Goal: Transaction & Acquisition: Purchase product/service

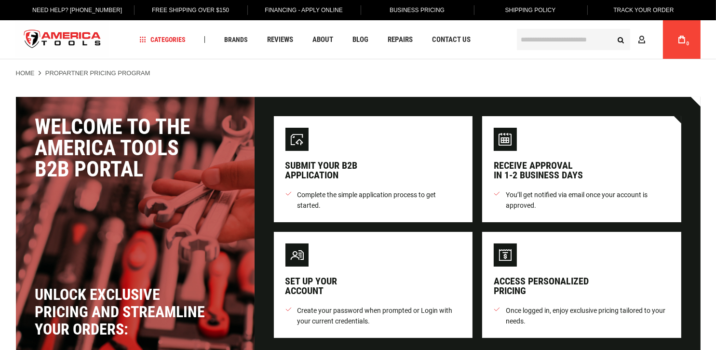
click at [534, 40] on input "text" at bounding box center [573, 39] width 113 height 21
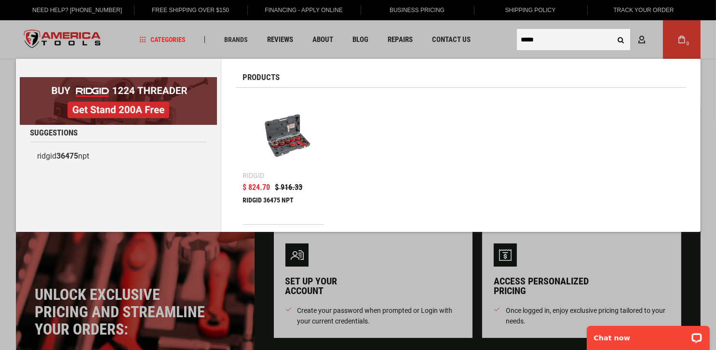
type input "*****"
click at [612, 30] on button "Search" at bounding box center [621, 39] width 18 height 18
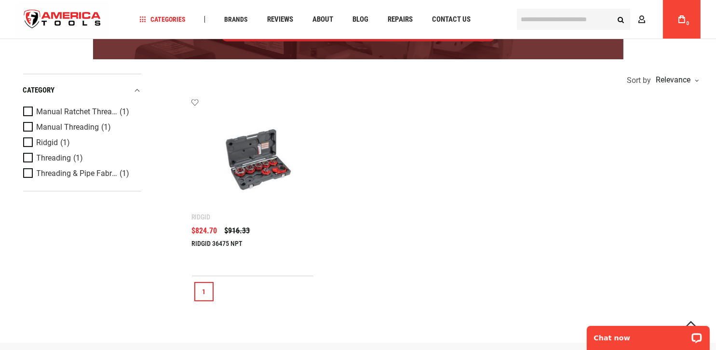
scroll to position [193, 0]
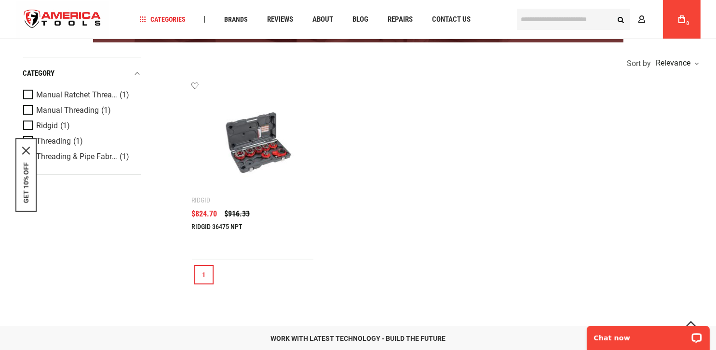
click at [350, 185] on ul "Add to wishlist Ridgid RIDGID 36475 NPT $916.33" at bounding box center [446, 170] width 508 height 177
click at [374, 157] on ul "Add to wishlist Ridgid RIDGID 36475 NPT $916.33" at bounding box center [446, 170] width 508 height 177
